Goal: Task Accomplishment & Management: Manage account settings

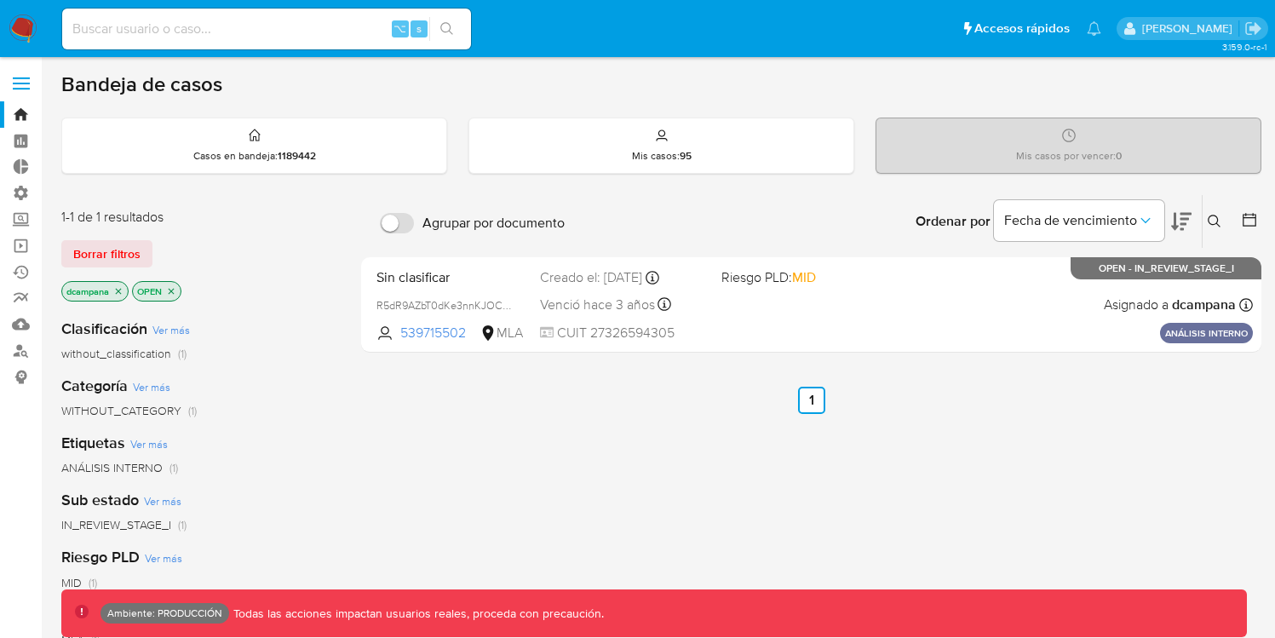
click at [18, 86] on label at bounding box center [21, 84] width 43 height 36
click at [0, 0] on input "checkbox" at bounding box center [0, 0] width 0 height 0
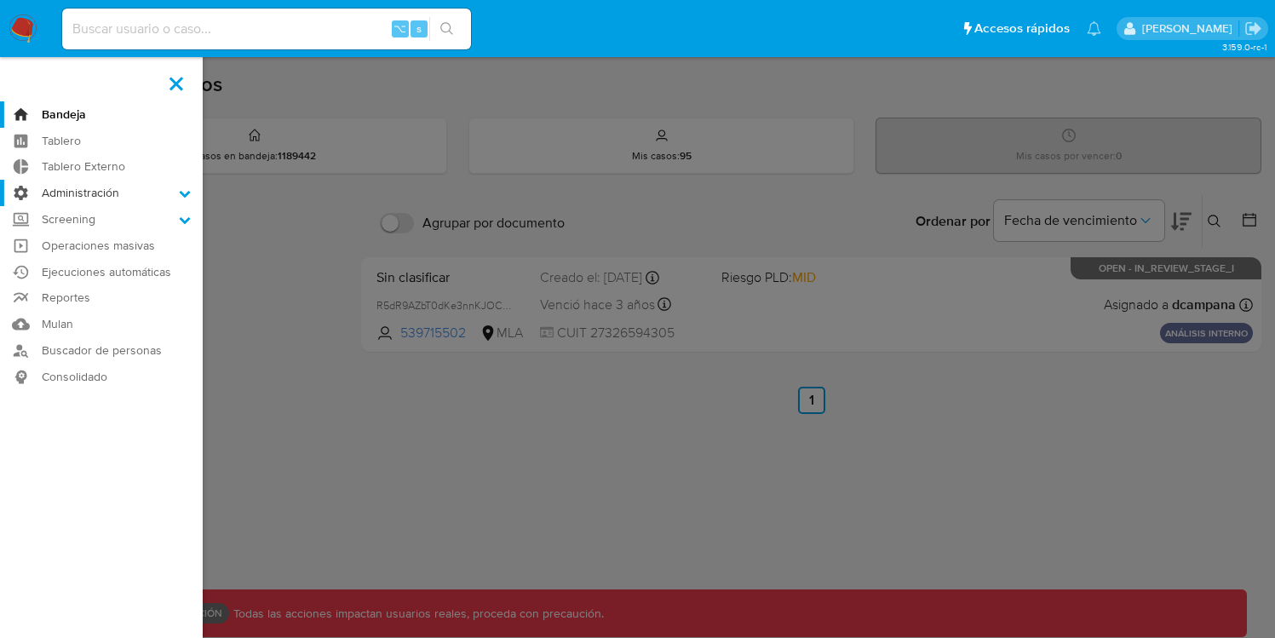
click at [121, 192] on label "Administración" at bounding box center [101, 193] width 203 height 26
click at [0, 0] on input "Administración" at bounding box center [0, 0] width 0 height 0
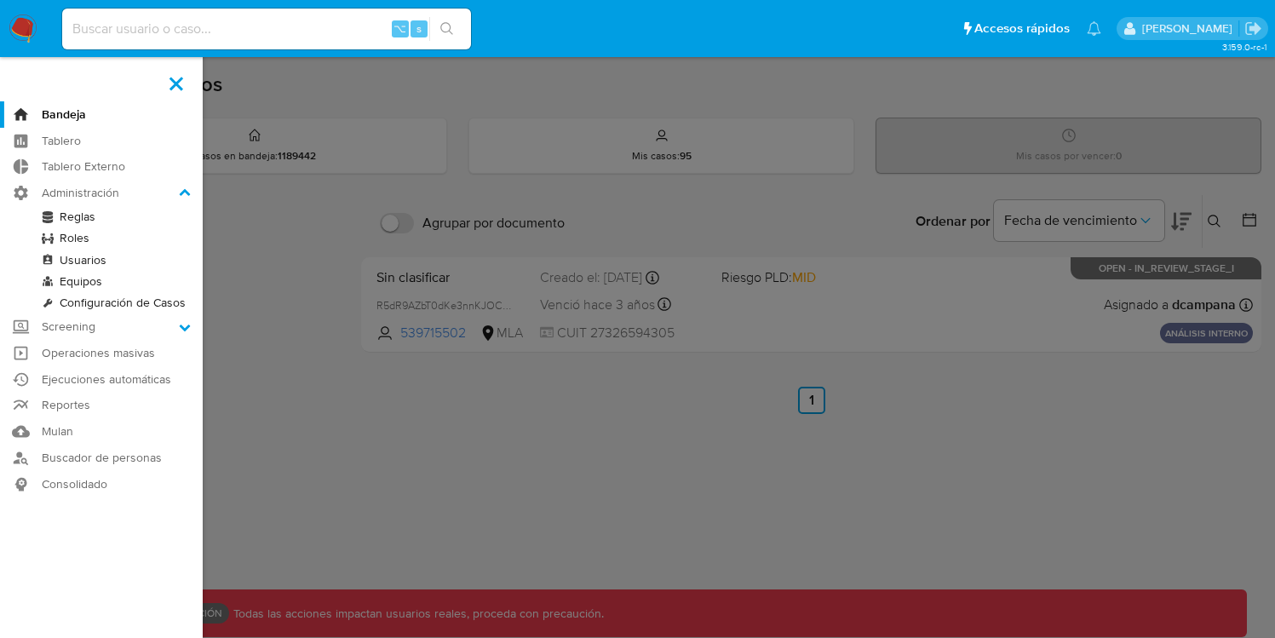
click at [81, 261] on link "Usuarios" at bounding box center [101, 260] width 203 height 21
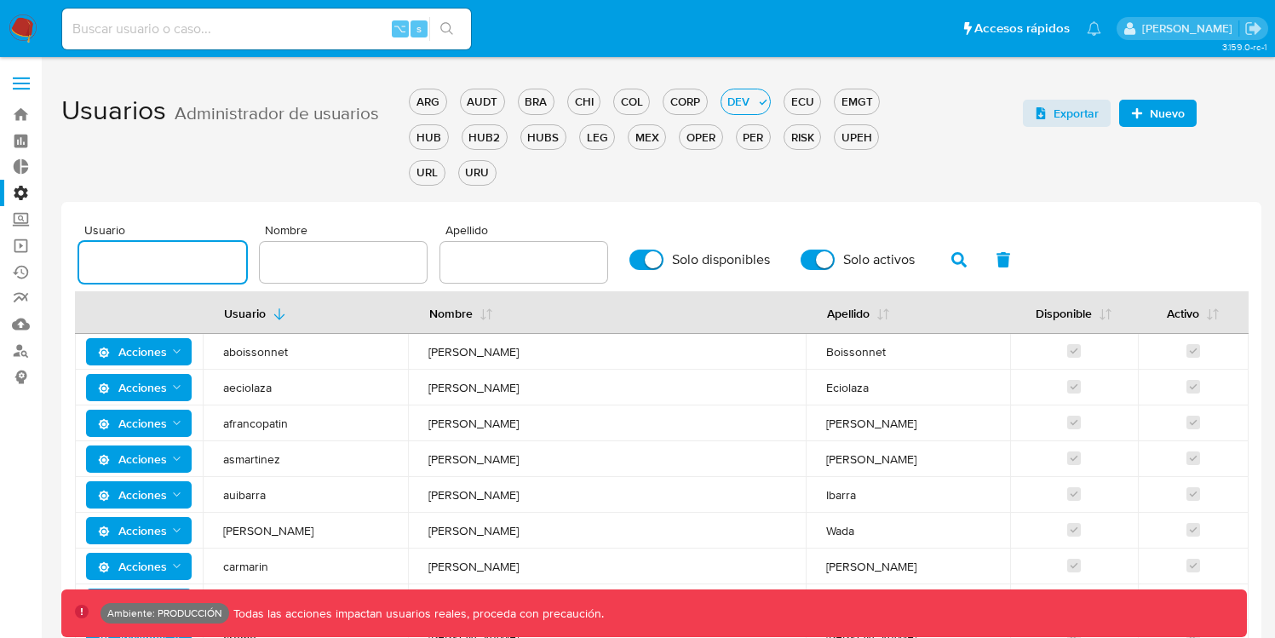
click at [174, 263] on input "text" at bounding box center [162, 262] width 167 height 22
paste input "vsantiago"
type input "vsantiago"
click at [952, 262] on icon "button" at bounding box center [958, 259] width 15 height 15
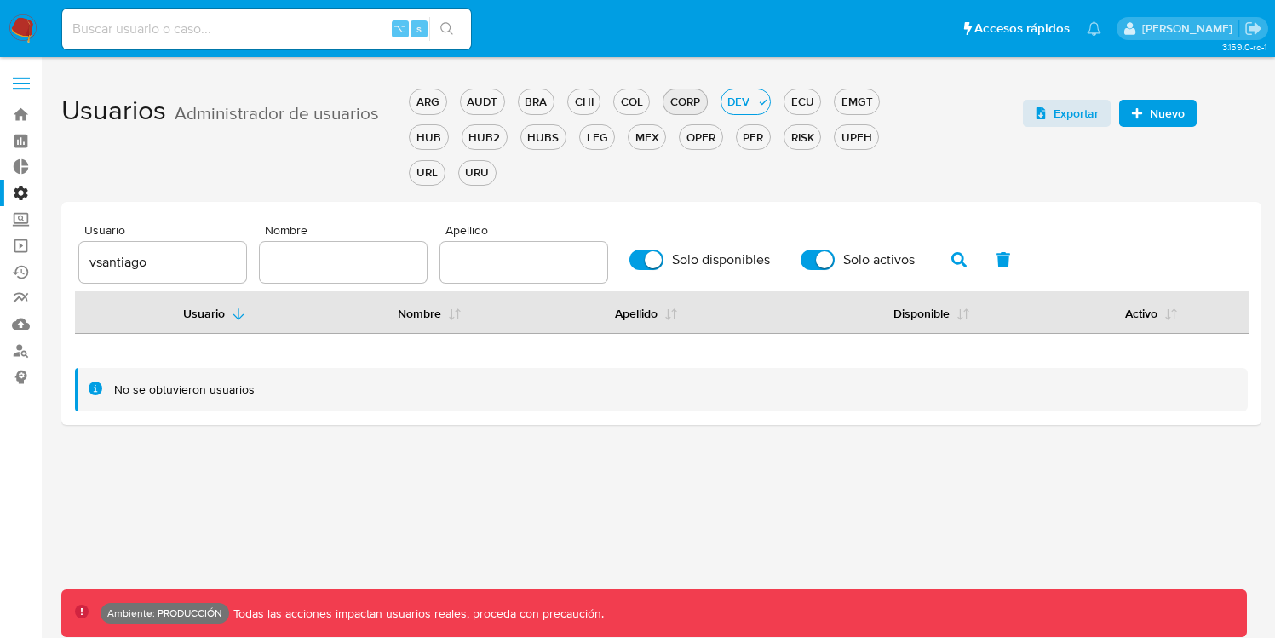
click at [689, 105] on div "CORP" at bounding box center [684, 102] width 43 height 16
click at [712, 136] on div "OPER" at bounding box center [701, 137] width 42 height 16
click at [644, 253] on input "Solo disponibles" at bounding box center [646, 260] width 34 height 20
checkbox input "false"
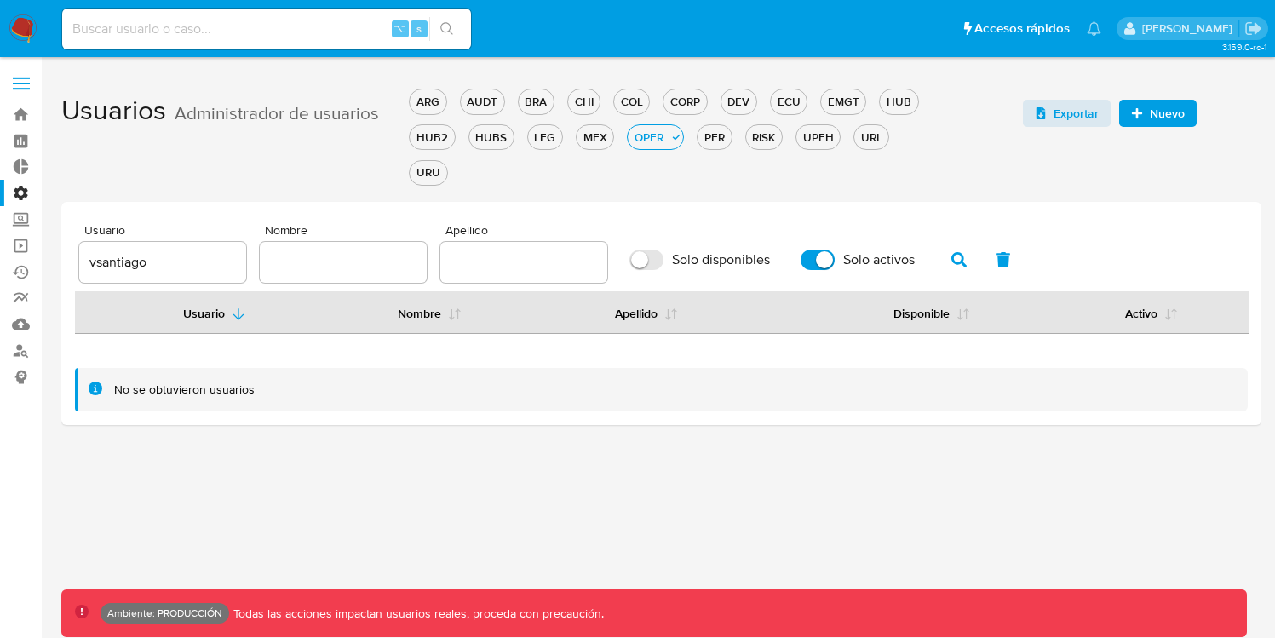
click at [801, 260] on input "Solo activos" at bounding box center [818, 260] width 34 height 20
checkbox input "false"
click at [951, 253] on icon "button" at bounding box center [958, 259] width 15 height 15
click at [680, 101] on div "CORP" at bounding box center [684, 102] width 43 height 16
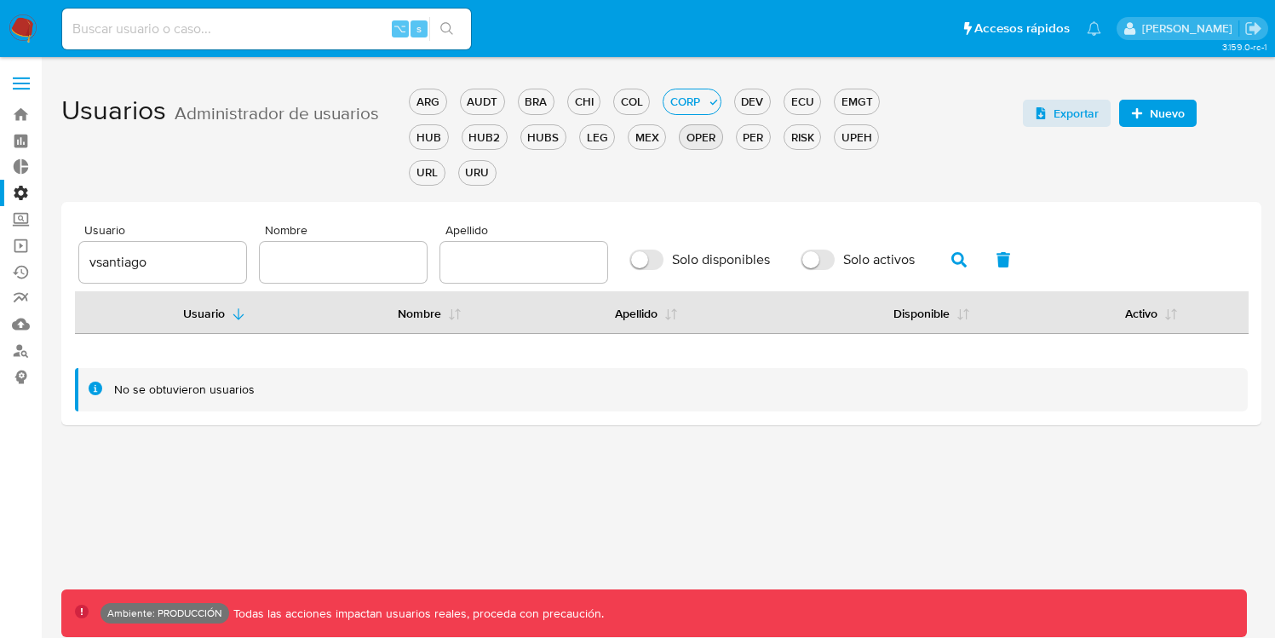
click at [703, 138] on div "OPER" at bounding box center [701, 137] width 42 height 16
click at [430, 104] on div "ARG" at bounding box center [428, 102] width 36 height 16
click at [495, 106] on div "AUDT" at bounding box center [495, 102] width 43 height 16
click at [549, 106] on div "BRA" at bounding box center [549, 102] width 35 height 16
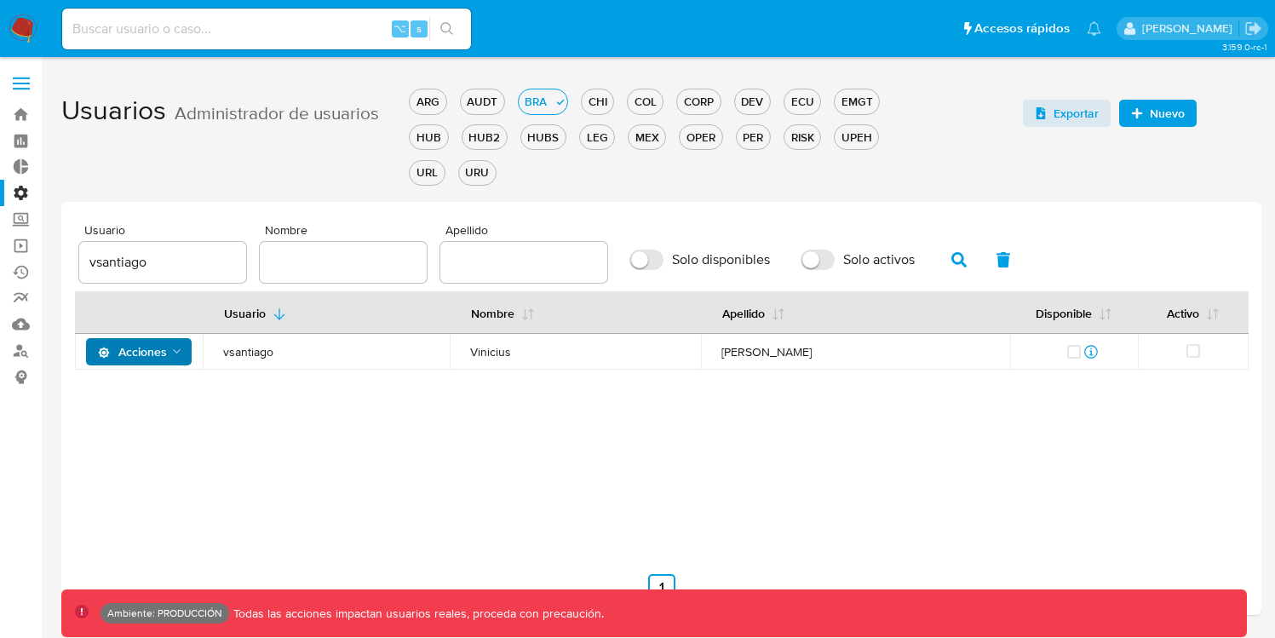
click at [151, 347] on span "Acciones" at bounding box center [132, 351] width 69 height 27
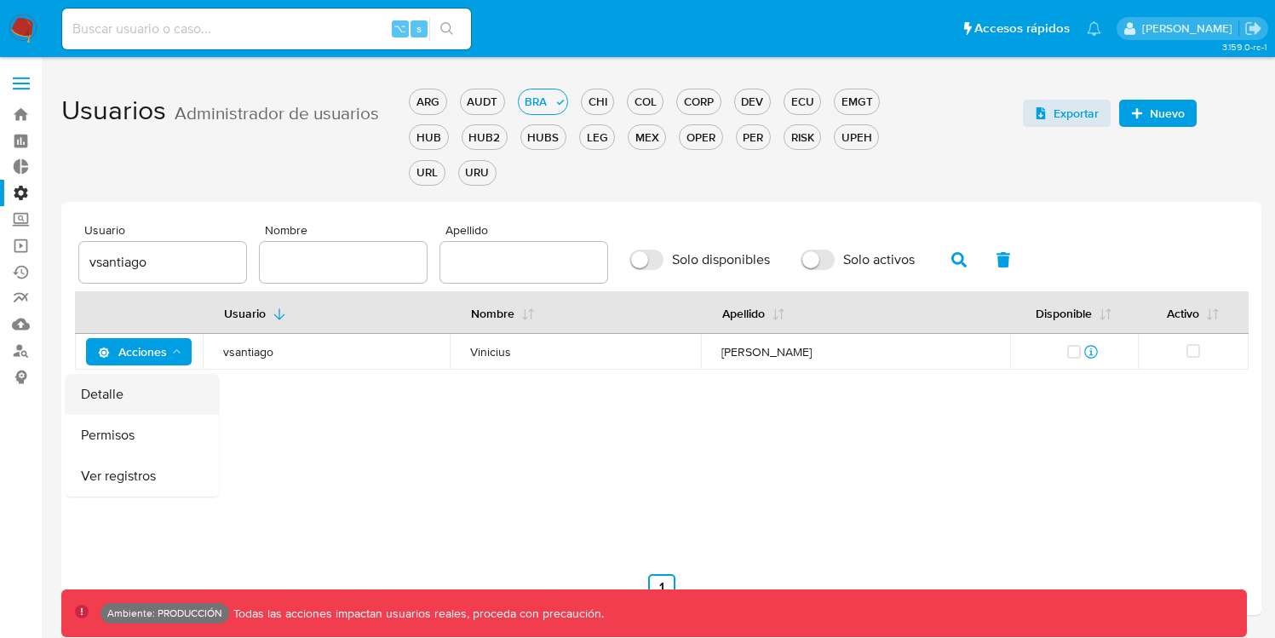
click at [142, 390] on button "Detalle" at bounding box center [142, 394] width 153 height 41
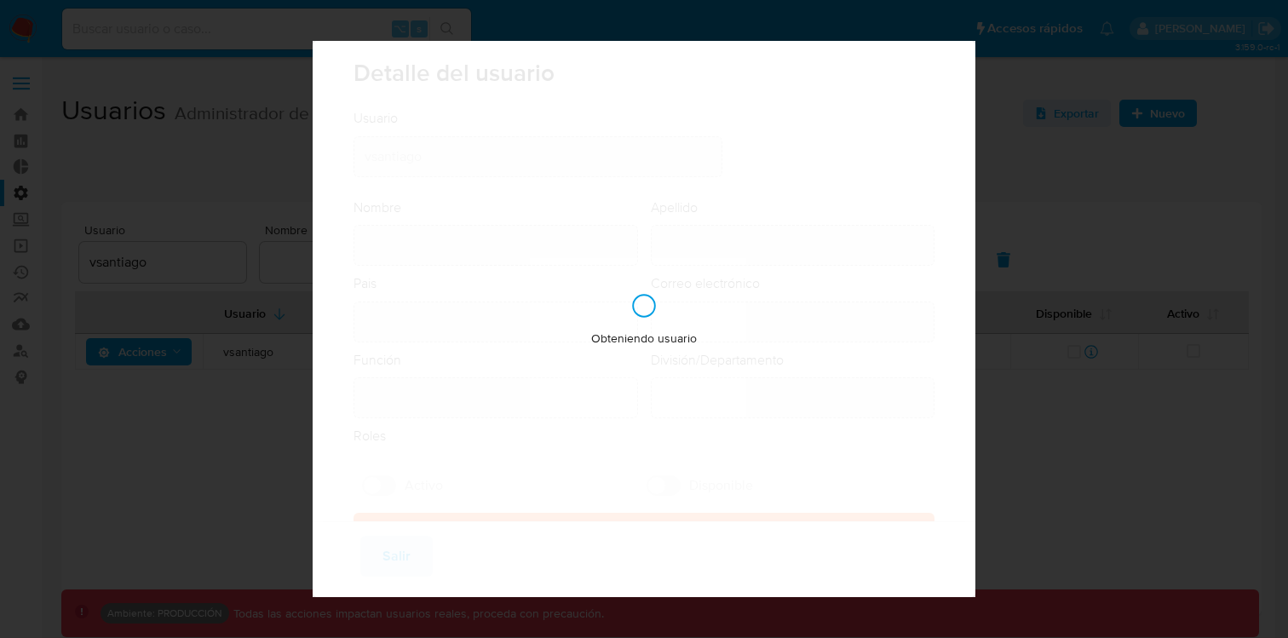
type input "Vinicius"
type input "Santiago Souza"
type input "Brazil"
type input "vinicius.santiago@mercadolivre.com"
type input "Analista (80001644)"
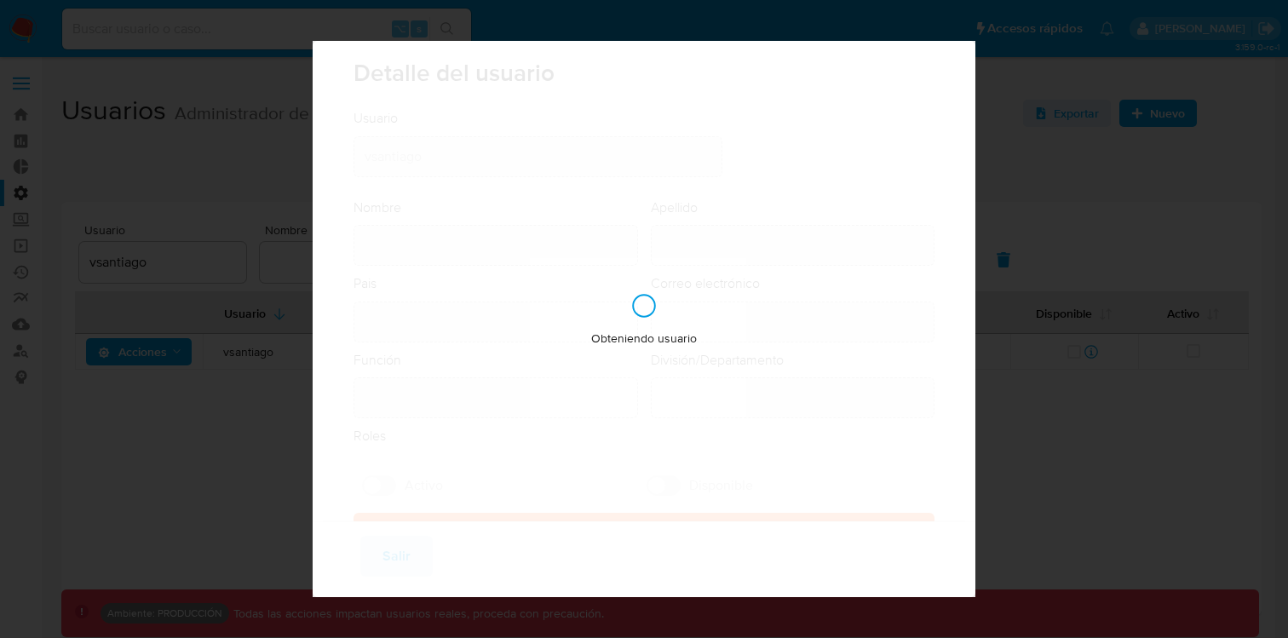
type input "Risk & Compliance AML Countries"
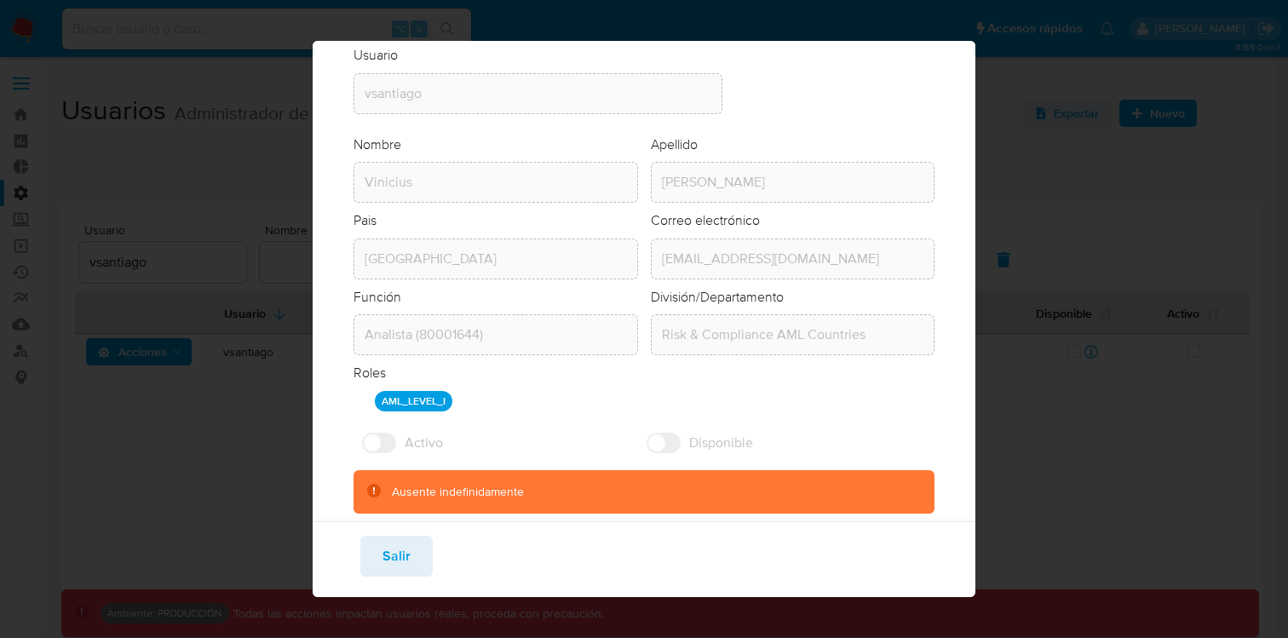
scroll to position [72, 0]
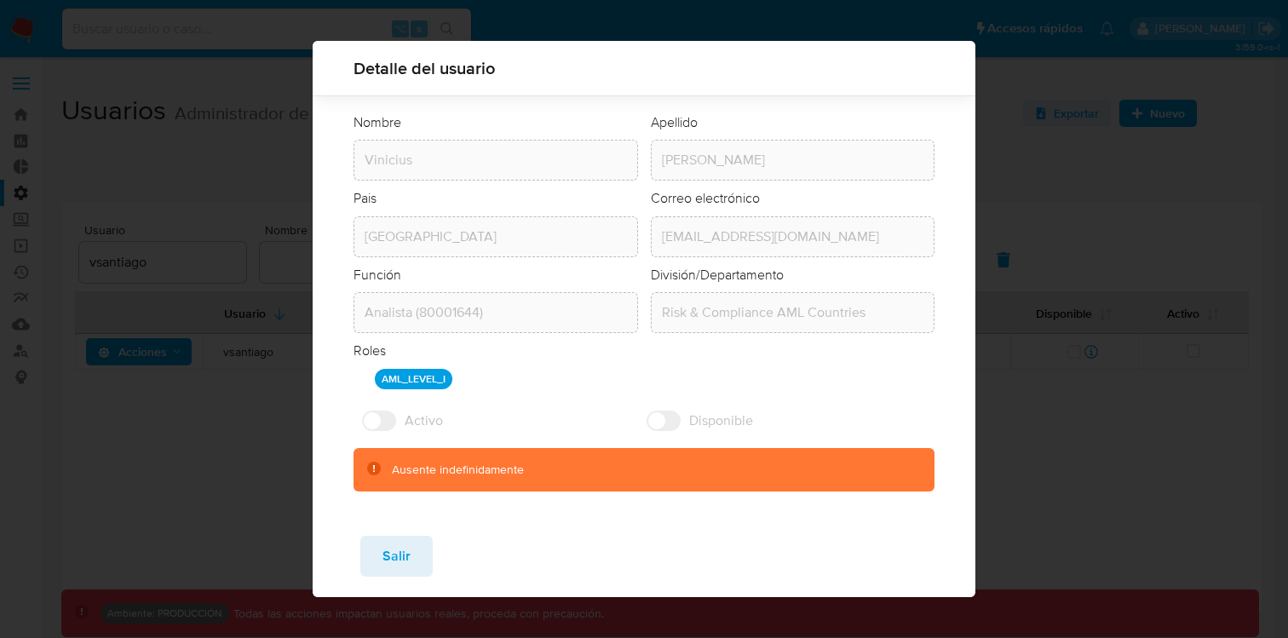
drag, startPoint x: 380, startPoint y: 554, endPoint x: 308, endPoint y: 504, distance: 87.4
click at [379, 554] on button "Salir" at bounding box center [396, 556] width 72 height 41
checkbox input "true"
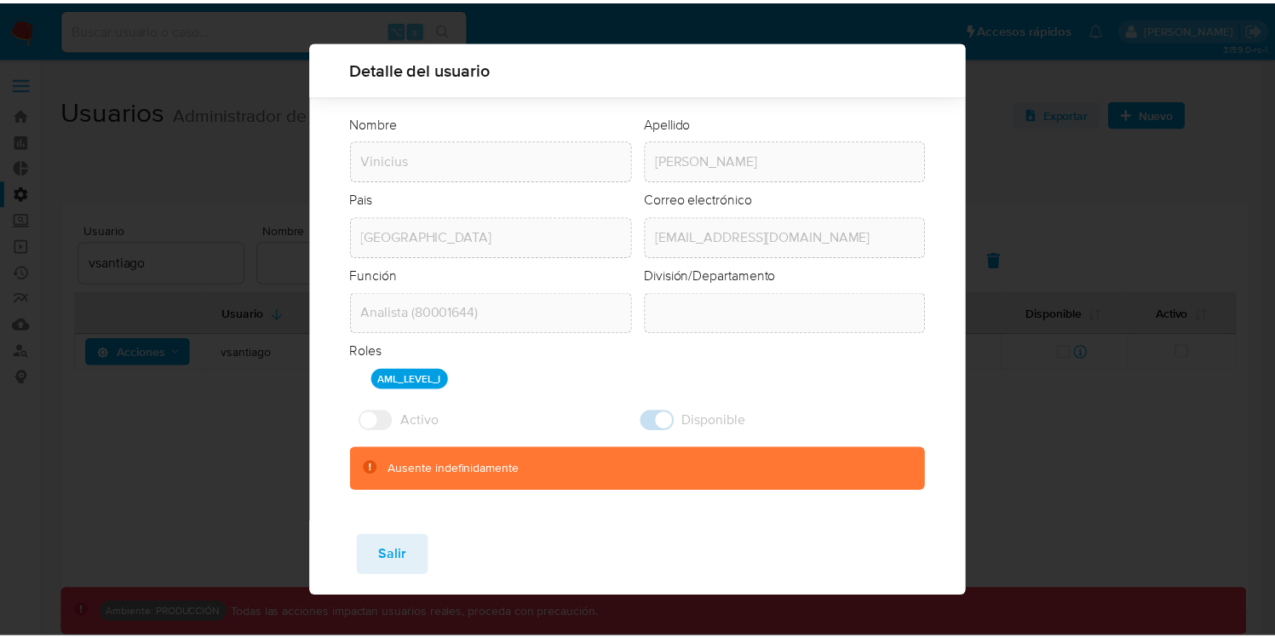
scroll to position [65, 0]
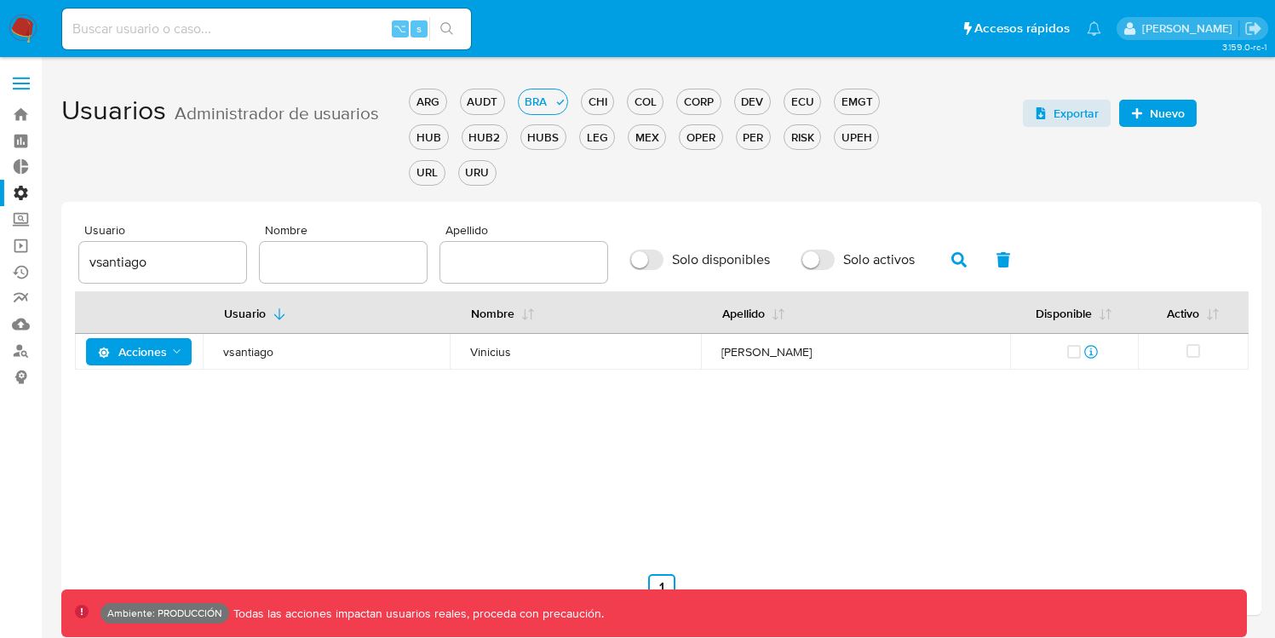
click at [135, 351] on span "Acciones" at bounding box center [132, 351] width 69 height 27
click at [144, 481] on button "Ver registros" at bounding box center [142, 476] width 153 height 41
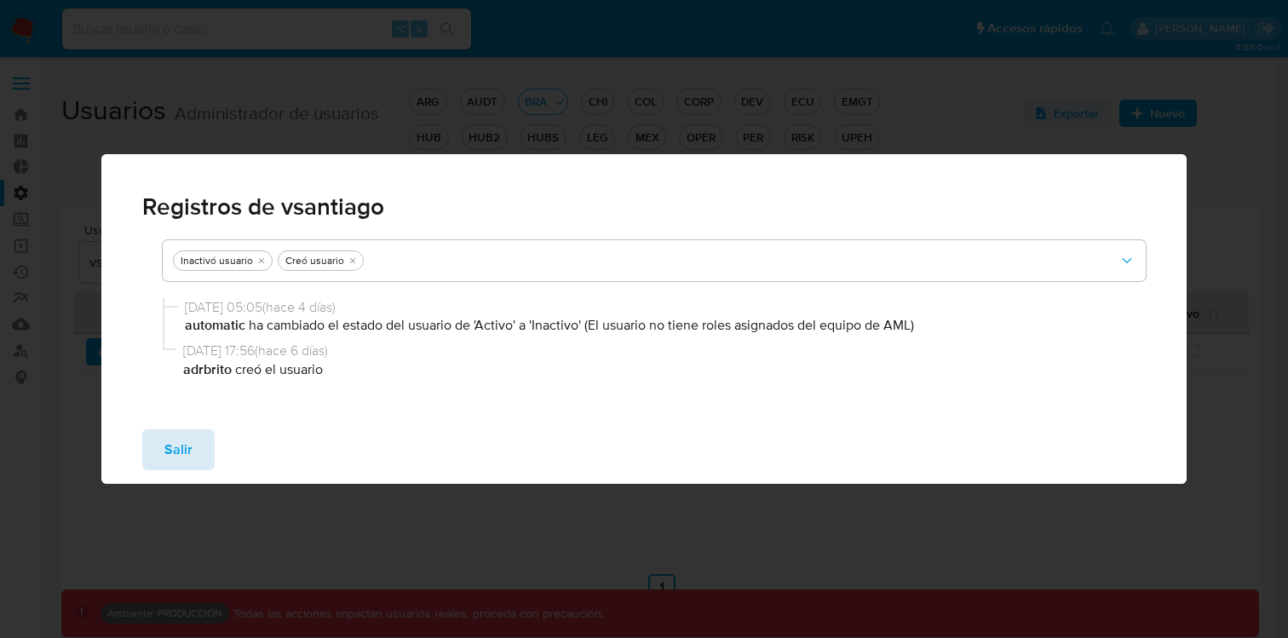
click at [183, 450] on span "Salir" at bounding box center [178, 449] width 28 height 37
